Goal: Information Seeking & Learning: Learn about a topic

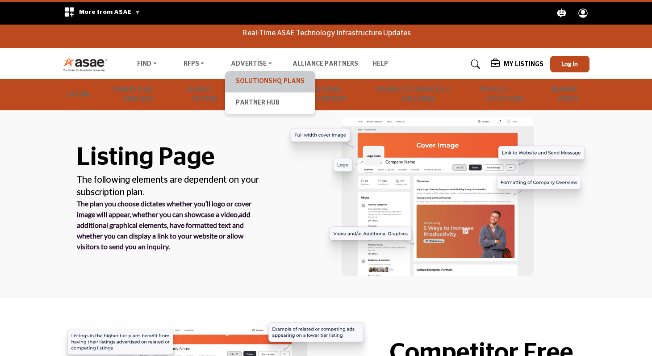
click at [265, 83] on link "SolutionsHQ Plans" at bounding box center [269, 81] width 81 height 12
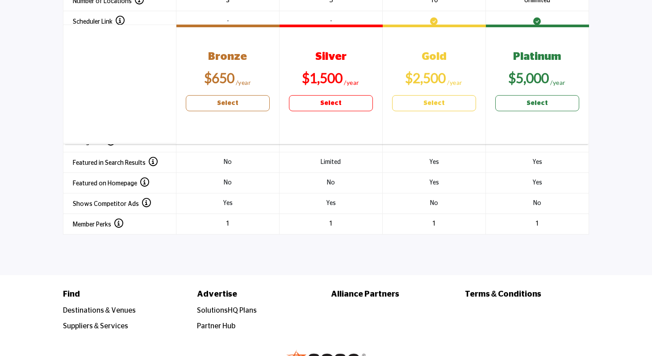
scroll to position [1309, 0]
